Goal: Submit feedback/report problem

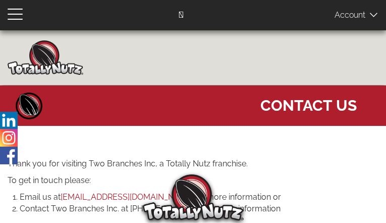
type input "pZXxqXqerhtcUm"
type input "[EMAIL_ADDRESS][DOMAIN_NAME]"
type input "2772203227"
